Goal: Information Seeking & Learning: Learn about a topic

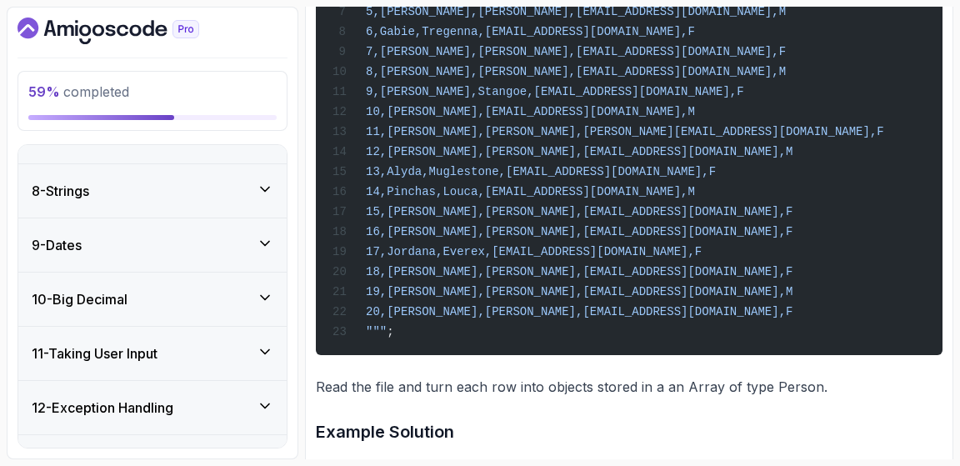
scroll to position [456, 0]
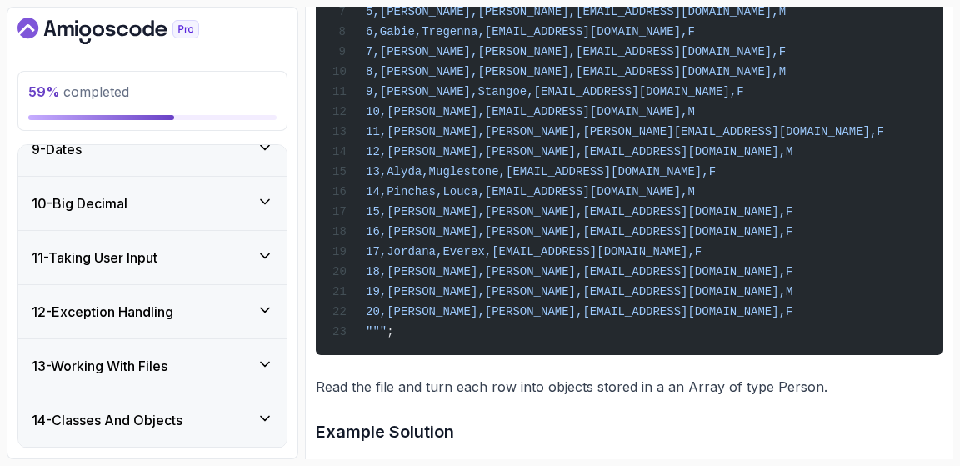
click at [167, 363] on h3 "13 - Working With Files" at bounding box center [100, 366] width 136 height 20
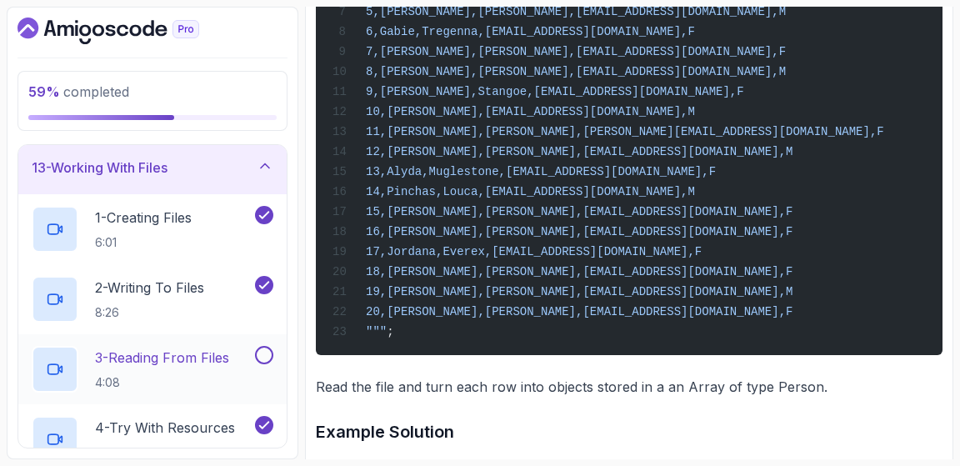
scroll to position [621, 0]
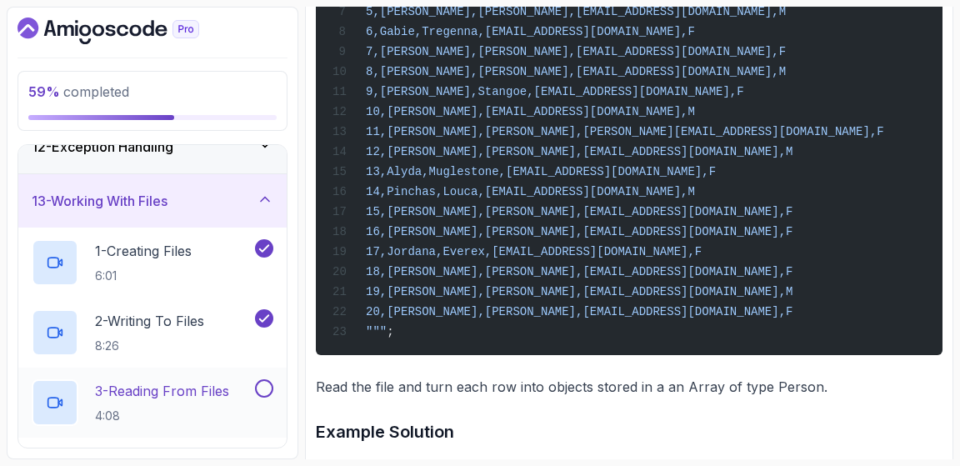
click at [172, 390] on p "3 - Reading From Files" at bounding box center [162, 391] width 134 height 20
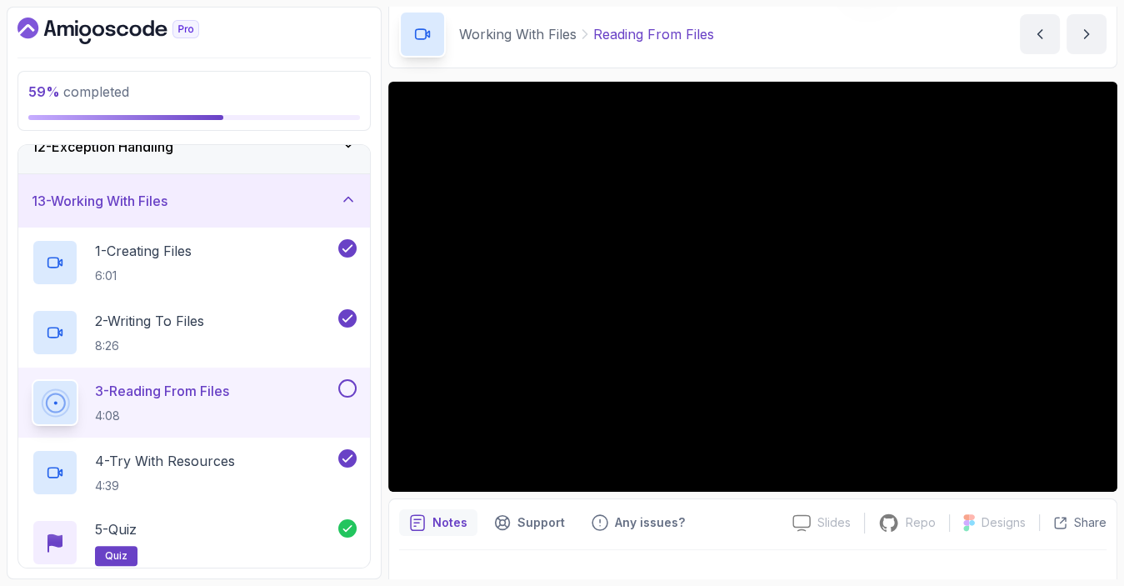
scroll to position [47, 0]
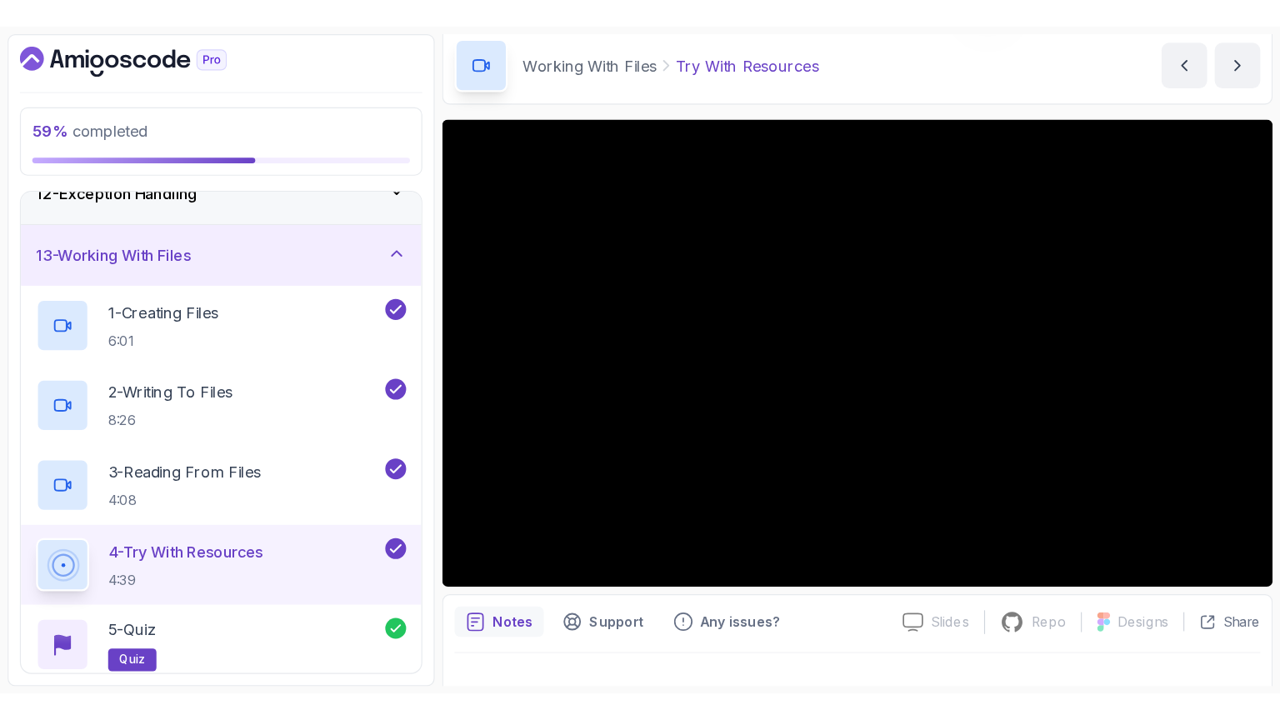
scroll to position [47, 0]
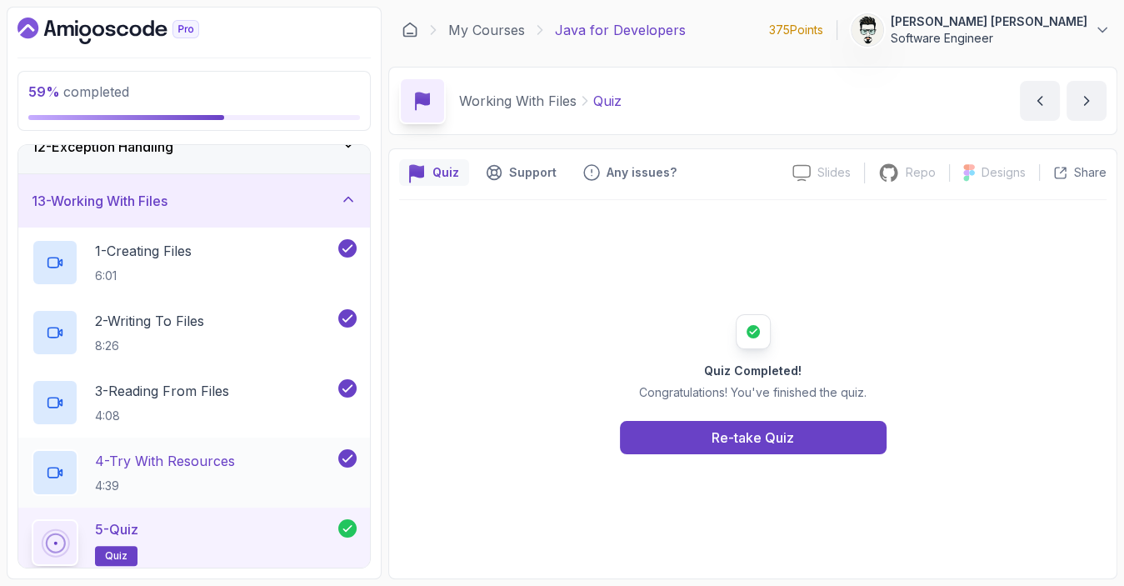
click at [182, 462] on p "4 - Try With Resources" at bounding box center [165, 461] width 140 height 20
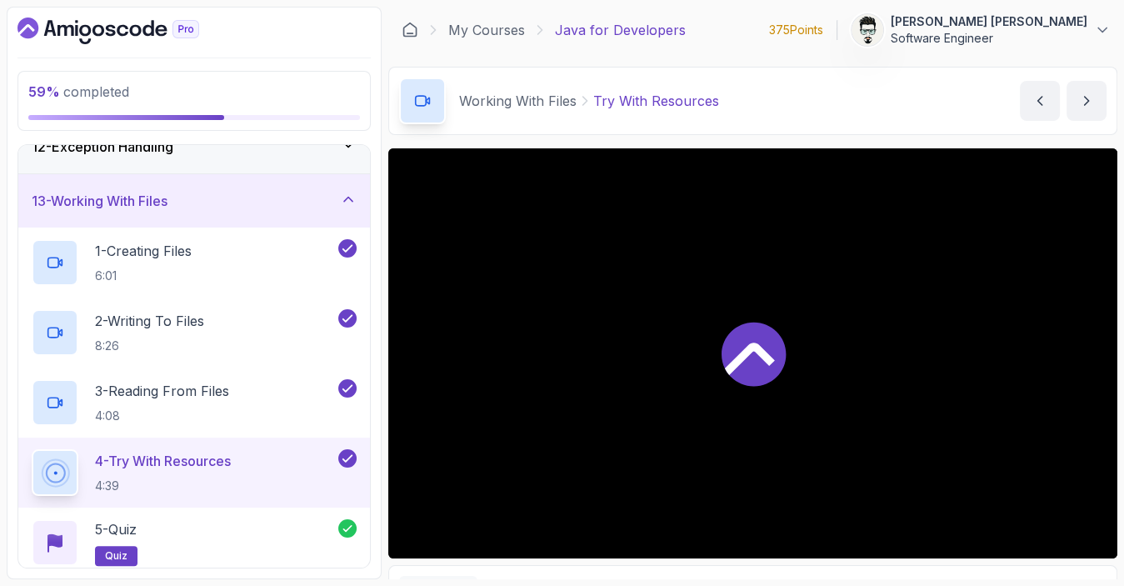
click at [176, 459] on p "4 - Try With Resources" at bounding box center [163, 461] width 136 height 20
click at [151, 457] on p "4 - Try With Resources" at bounding box center [163, 461] width 136 height 20
